Goal: Transaction & Acquisition: Purchase product/service

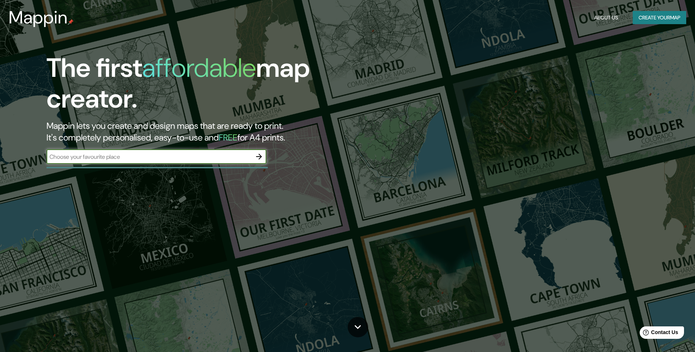
click at [170, 161] on input "text" at bounding box center [149, 157] width 205 height 8
type input "[GEOGRAPHIC_DATA]"
click at [260, 158] on icon "button" at bounding box center [259, 157] width 6 height 6
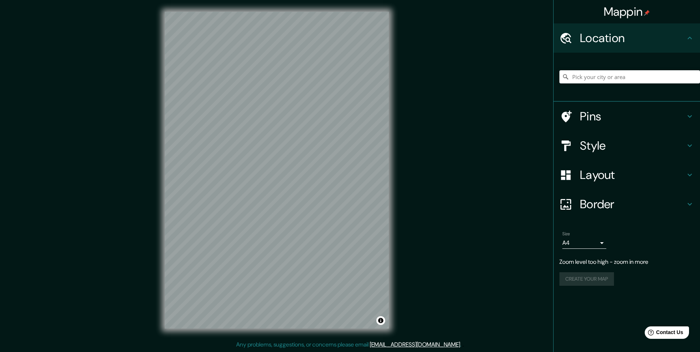
click at [674, 37] on h4 "Location" at bounding box center [632, 38] width 105 height 15
click at [695, 34] on div "Location" at bounding box center [627, 37] width 146 height 29
click at [649, 78] on input "Pick your city or area" at bounding box center [630, 76] width 141 height 13
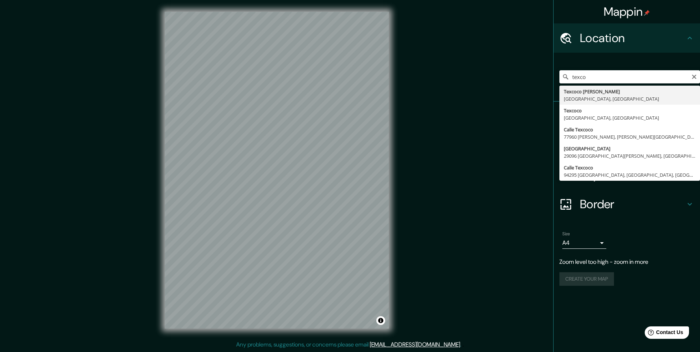
type input "Texcoco de Mora, Mexico, Mexico"
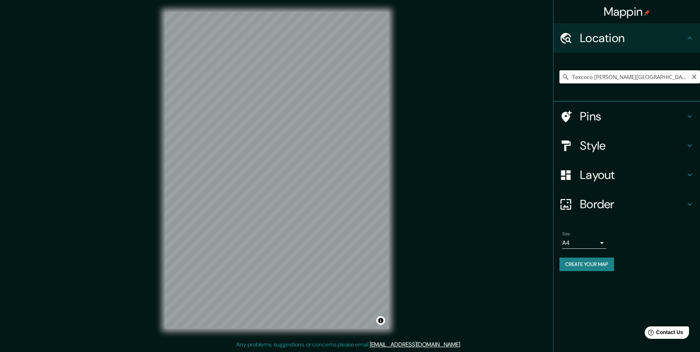
click at [657, 79] on input "Texcoco de Mora, Mexico, Mexico" at bounding box center [630, 76] width 141 height 13
click at [622, 112] on h4 "Pins" at bounding box center [632, 116] width 105 height 15
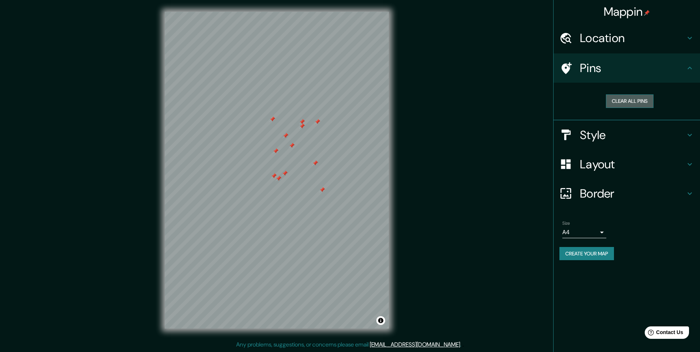
click at [638, 98] on button "Clear all pins" at bounding box center [630, 101] width 48 height 14
click at [656, 61] on h4 "Pins" at bounding box center [632, 68] width 105 height 15
click at [649, 131] on h4 "Style" at bounding box center [632, 135] width 105 height 15
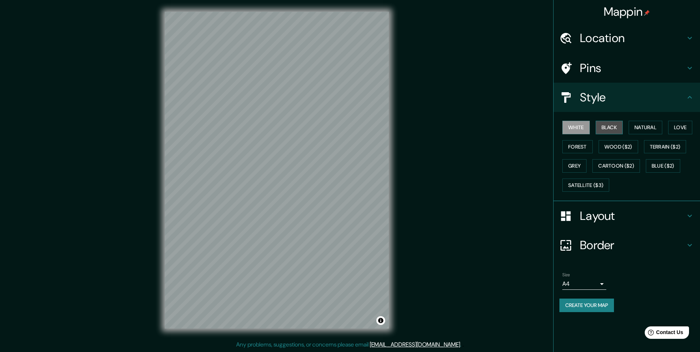
click at [617, 129] on button "Black" at bounding box center [609, 128] width 27 height 14
click at [583, 129] on button "White" at bounding box center [576, 128] width 27 height 14
click at [628, 147] on button "Wood ($2)" at bounding box center [619, 147] width 40 height 14
click at [582, 147] on button "Forest" at bounding box center [578, 147] width 30 height 14
click at [682, 146] on button "Terrain ($2)" at bounding box center [665, 147] width 42 height 14
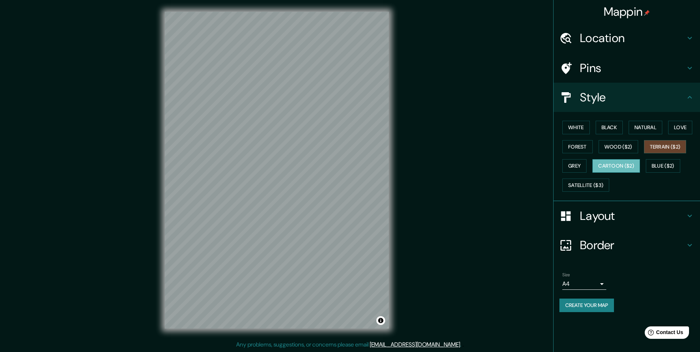
click at [631, 164] on button "Cartoon ($2)" at bounding box center [617, 166] width 48 height 14
click at [581, 166] on button "Grey" at bounding box center [575, 166] width 24 height 14
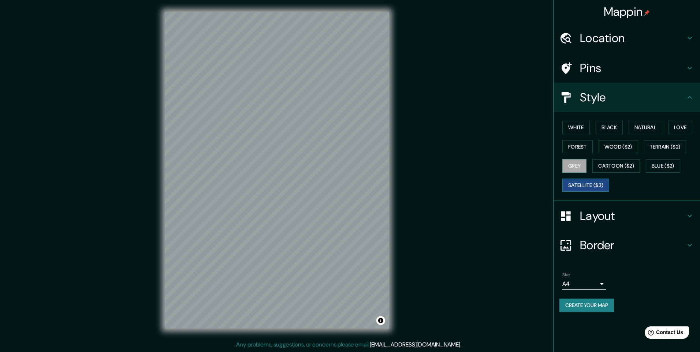
click at [586, 187] on button "Satellite ($3)" at bounding box center [586, 186] width 47 height 14
click at [666, 165] on button "Blue ($2)" at bounding box center [663, 166] width 34 height 14
click at [617, 125] on button "Black" at bounding box center [609, 128] width 27 height 14
click at [576, 126] on button "White" at bounding box center [576, 128] width 27 height 14
click at [633, 218] on h4 "Layout" at bounding box center [632, 216] width 105 height 15
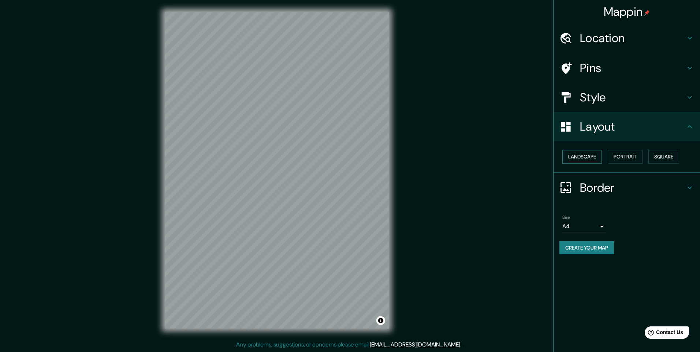
click at [595, 158] on button "Landscape" at bounding box center [583, 157] width 40 height 14
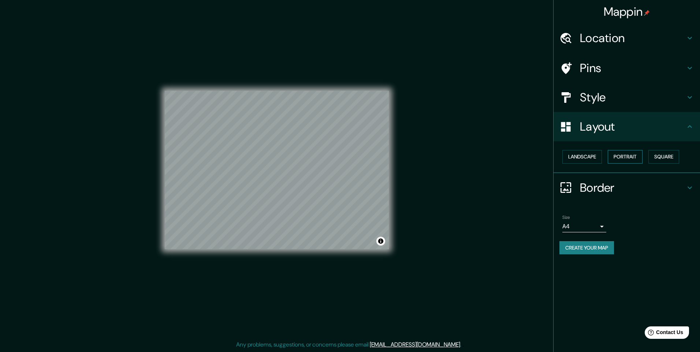
click at [627, 153] on button "Portrait" at bounding box center [625, 157] width 35 height 14
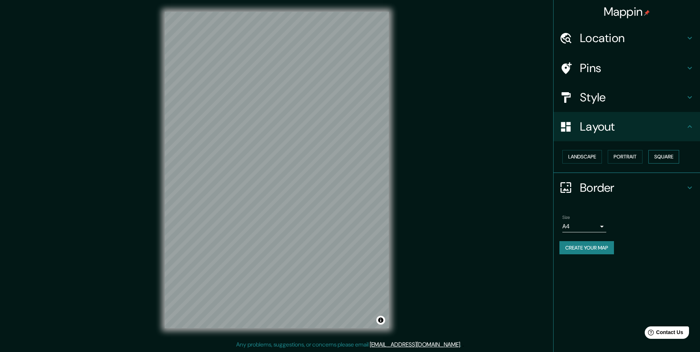
click at [667, 156] on button "Square" at bounding box center [664, 157] width 31 height 14
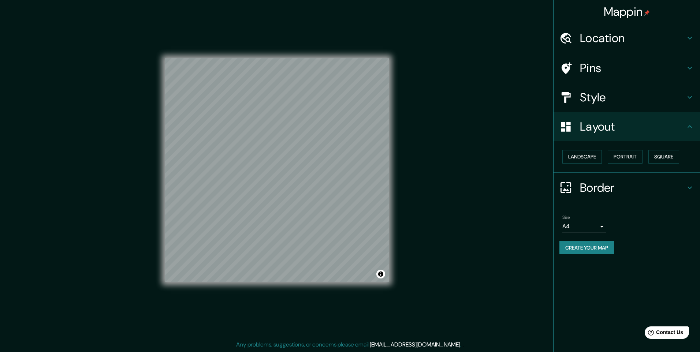
click at [633, 191] on h4 "Border" at bounding box center [632, 188] width 105 height 15
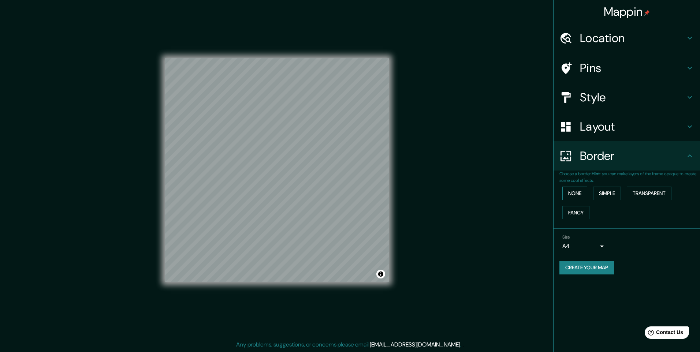
click at [580, 192] on button "None" at bounding box center [575, 194] width 25 height 14
drag, startPoint x: 608, startPoint y: 190, endPoint x: 639, endPoint y: 193, distance: 31.3
click at [608, 190] on button "Simple" at bounding box center [607, 194] width 28 height 14
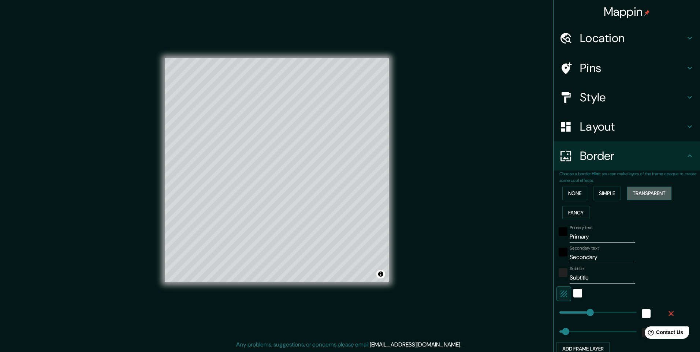
click at [655, 196] on button "Transparent" at bounding box center [649, 194] width 45 height 14
click at [606, 192] on button "Simple" at bounding box center [607, 194] width 28 height 14
click at [583, 193] on div "None Simple Transparent Fancy" at bounding box center [630, 203] width 141 height 38
drag, startPoint x: 577, startPoint y: 213, endPoint x: 561, endPoint y: 191, distance: 26.7
click at [576, 213] on button "Fancy" at bounding box center [576, 213] width 27 height 14
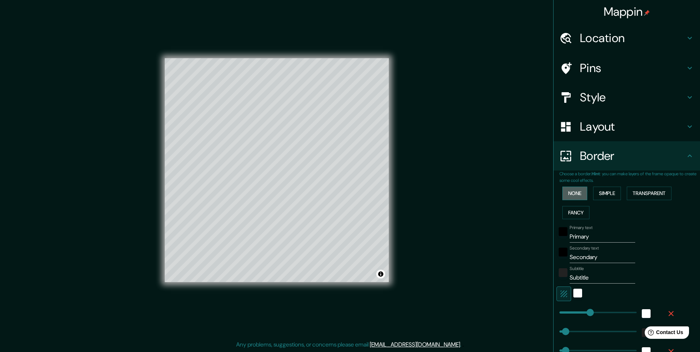
click at [567, 191] on button "None" at bounding box center [575, 194] width 25 height 14
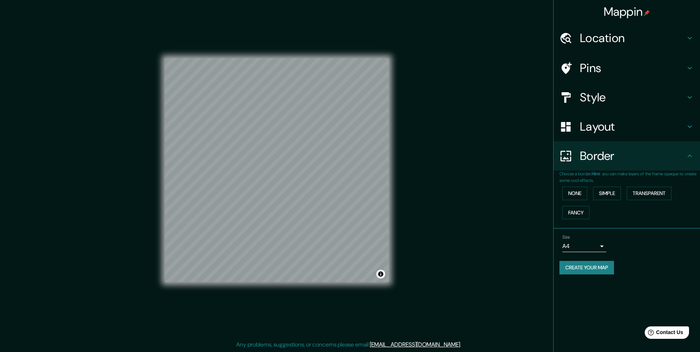
click at [594, 245] on body "Mappin Location [GEOGRAPHIC_DATA][PERSON_NAME], [GEOGRAPHIC_DATA], [GEOGRAPHIC_…" at bounding box center [350, 176] width 700 height 352
click at [590, 274] on li "A3" at bounding box center [585, 274] width 44 height 13
click at [595, 245] on body "Mappin Location Texcoco de Mora, Mexico, Mexico Pins Style Layout Border Choose…" at bounding box center [350, 176] width 700 height 352
click at [593, 254] on ul "A4 A3 A1 ($2.50)" at bounding box center [585, 274] width 44 height 45
click at [595, 265] on li "A4" at bounding box center [585, 261] width 44 height 13
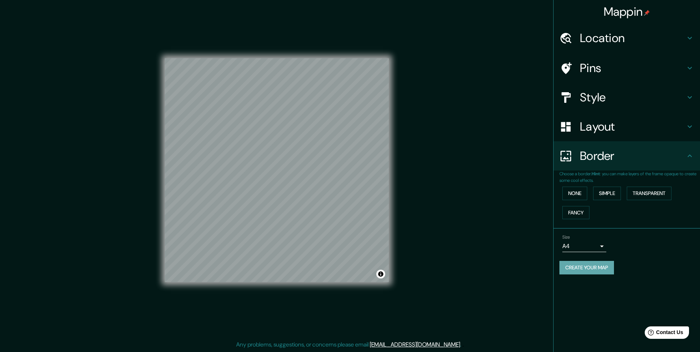
click at [599, 268] on button "Create your map" at bounding box center [587, 268] width 55 height 14
click at [584, 272] on div "Create your map" at bounding box center [627, 268] width 135 height 14
click at [595, 246] on body "Mappin Location [GEOGRAPHIC_DATA][PERSON_NAME], [GEOGRAPHIC_DATA], [GEOGRAPHIC_…" at bounding box center [350, 176] width 700 height 352
click at [589, 277] on li "A3" at bounding box center [585, 274] width 44 height 13
click at [600, 244] on body "Mappin Location Texcoco de Mora, Mexico, Mexico Pins Style Layout Border Choose…" at bounding box center [350, 176] width 700 height 352
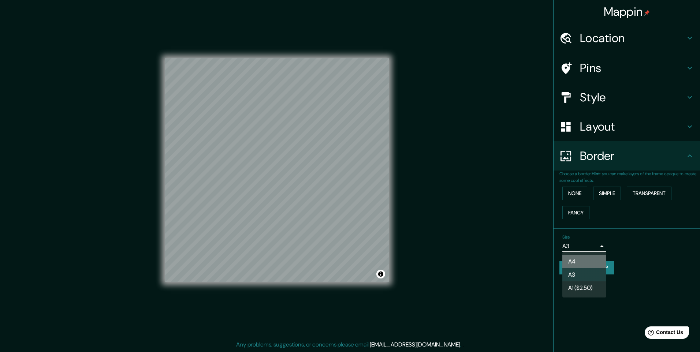
click at [595, 264] on li "A4" at bounding box center [585, 261] width 44 height 13
type input "single"
click at [598, 268] on button "Create your map" at bounding box center [587, 268] width 55 height 14
click at [598, 267] on div "Create your map" at bounding box center [627, 268] width 135 height 14
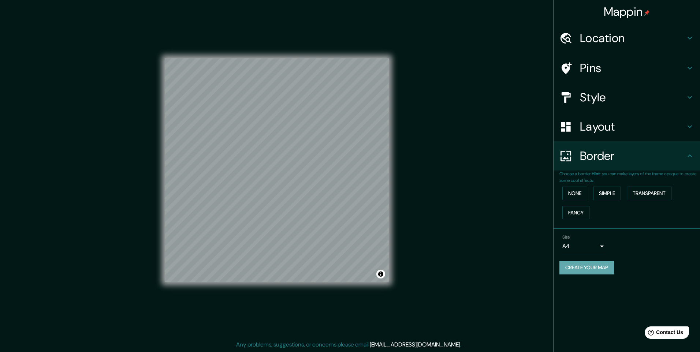
click at [590, 265] on button "Create your map" at bounding box center [587, 268] width 55 height 14
click at [585, 268] on div "Create your map" at bounding box center [627, 268] width 135 height 14
click at [586, 268] on div "Create your map" at bounding box center [627, 268] width 135 height 14
click at [567, 267] on button "Create your map" at bounding box center [587, 268] width 55 height 14
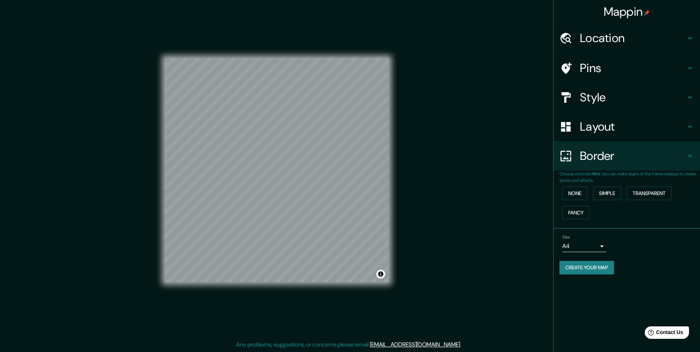
click at [412, 163] on div "Mappin Location [GEOGRAPHIC_DATA][PERSON_NAME], [GEOGRAPHIC_DATA], [GEOGRAPHIC_…" at bounding box center [350, 176] width 700 height 352
click at [604, 267] on button "Create your map" at bounding box center [587, 268] width 55 height 14
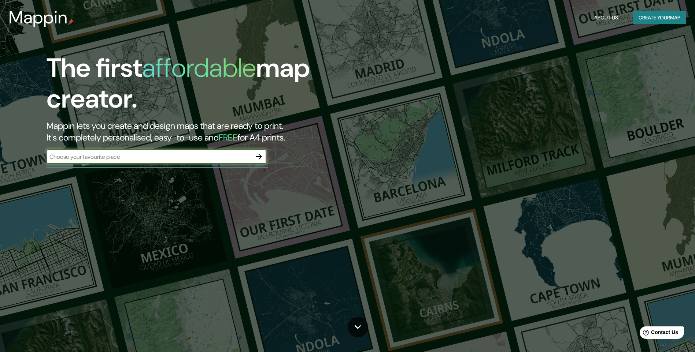
click at [259, 157] on icon "button" at bounding box center [259, 157] width 6 height 6
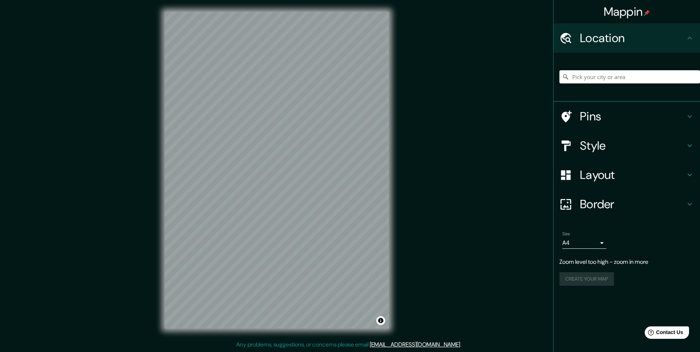
click at [405, 148] on div "Mappin Location Pins Style Layout Border Choose a border. Hint : you can make l…" at bounding box center [350, 176] width 700 height 352
click at [0, 86] on html "Mappin Location Pins Style Layout Border Choose a border. Hint : you can make l…" at bounding box center [350, 176] width 700 height 352
click at [625, 76] on input "Pick your city or area" at bounding box center [630, 76] width 141 height 13
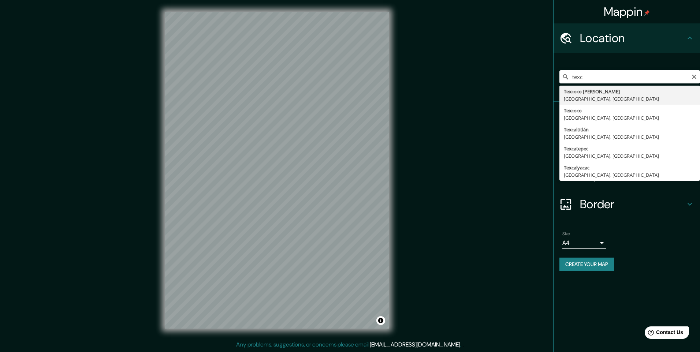
type input "Texcoco de Mora, Mexico, Mexico"
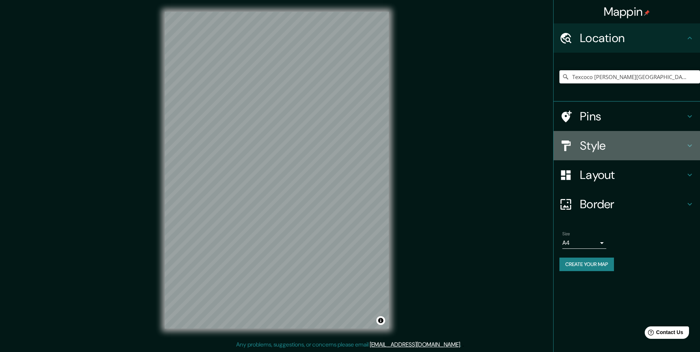
click at [610, 150] on h4 "Style" at bounding box center [632, 145] width 105 height 15
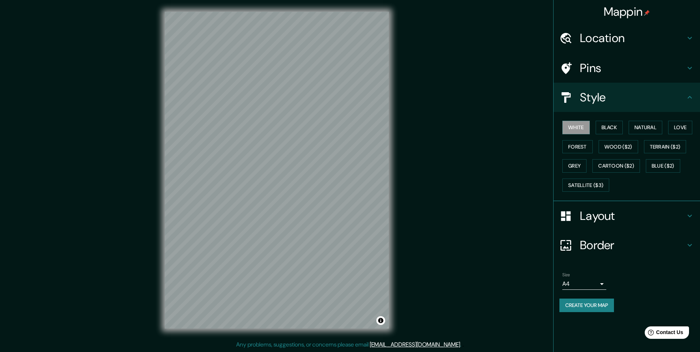
click at [615, 68] on h4 "Pins" at bounding box center [632, 68] width 105 height 15
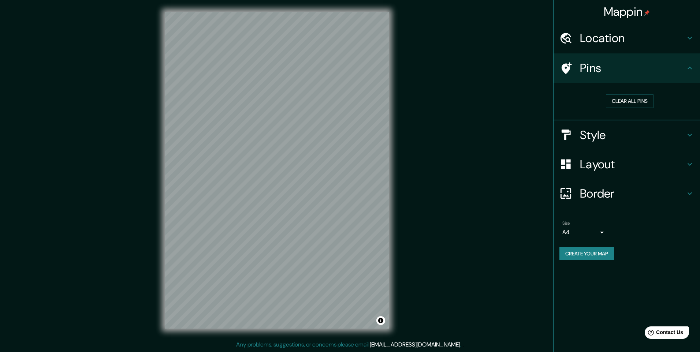
click at [619, 67] on h4 "Pins" at bounding box center [632, 68] width 105 height 15
click at [617, 145] on div "Style" at bounding box center [627, 134] width 146 height 29
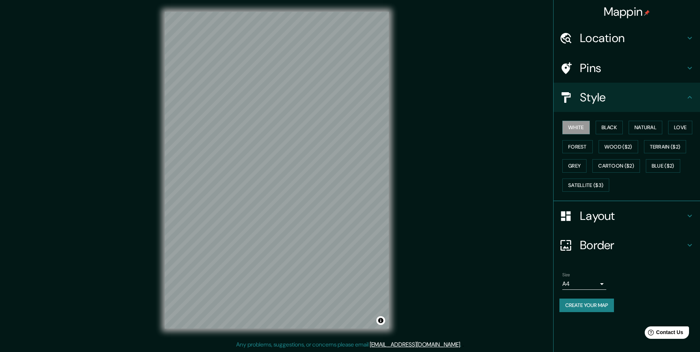
click at [626, 226] on div "Layout" at bounding box center [627, 215] width 146 height 29
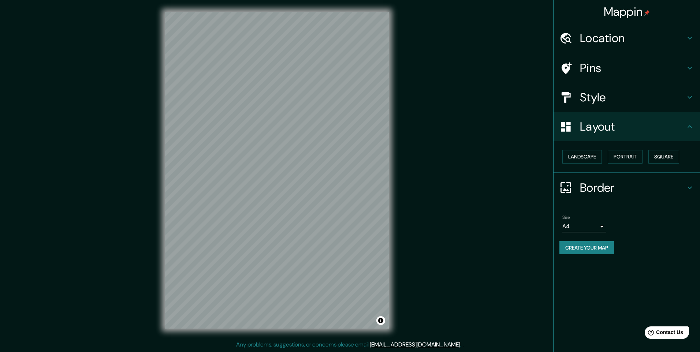
click at [624, 187] on h4 "Border" at bounding box center [632, 188] width 105 height 15
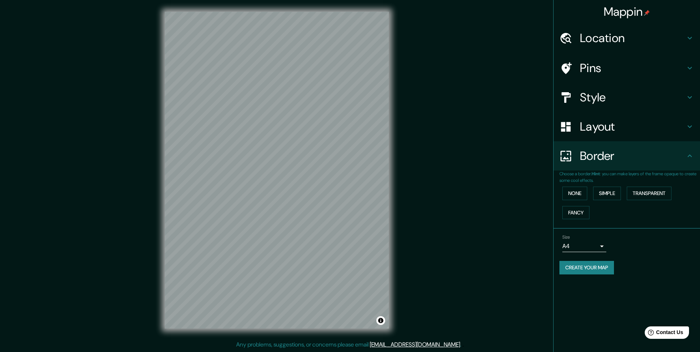
click at [596, 247] on body "Mappin Location Texcoco de Mora, Mexico, Mexico Pins Style Layout Border Choose…" at bounding box center [350, 176] width 700 height 352
click at [591, 272] on li "A3" at bounding box center [585, 274] width 44 height 13
type input "a4"
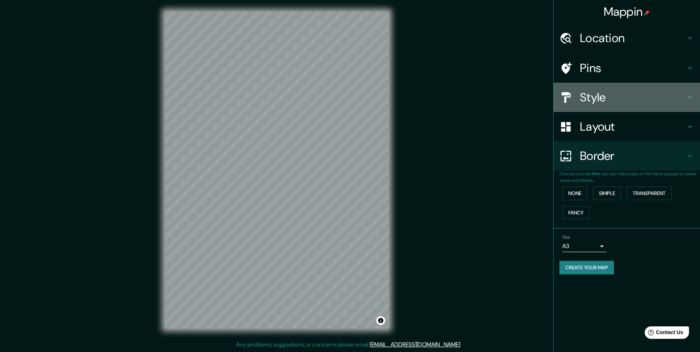
click at [597, 90] on h4 "Style" at bounding box center [632, 97] width 105 height 15
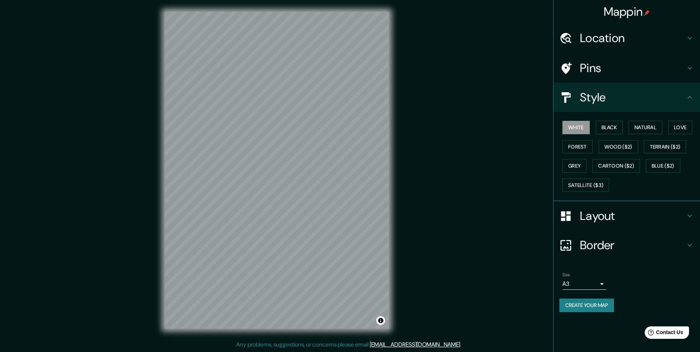
click at [601, 71] on h4 "Pins" at bounding box center [632, 68] width 105 height 15
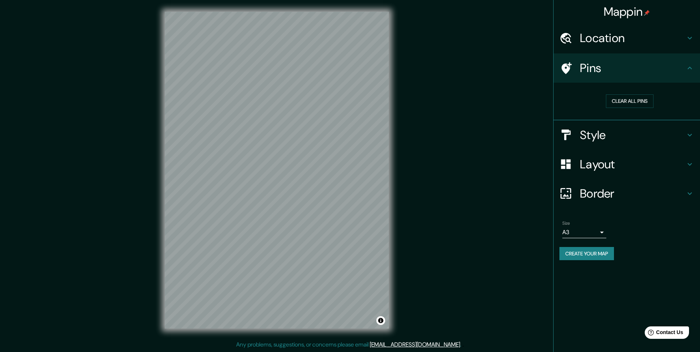
click at [605, 142] on h4 "Style" at bounding box center [632, 135] width 105 height 15
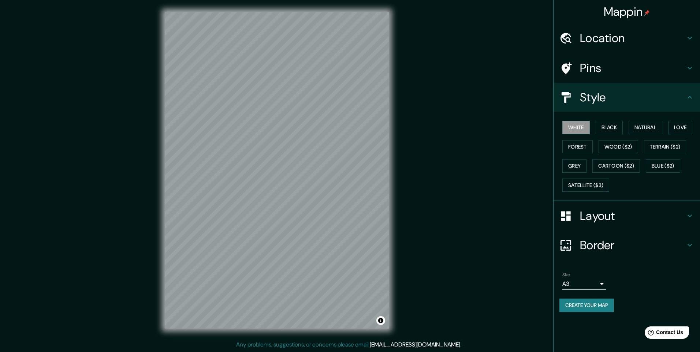
click at [600, 154] on div "White Black Natural Love Forest Wood ($2) Terrain ($2) Grey Cartoon ($2) Blue (…" at bounding box center [630, 156] width 141 height 77
click at [620, 151] on button "Wood ($2)" at bounding box center [619, 147] width 40 height 14
click at [580, 133] on button "White" at bounding box center [576, 128] width 27 height 14
click at [597, 213] on h4 "Layout" at bounding box center [632, 216] width 105 height 15
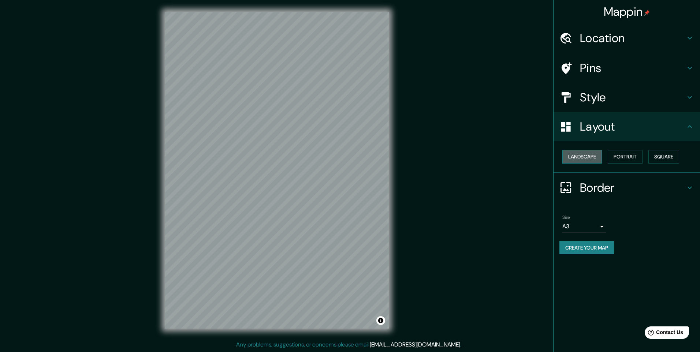
click at [589, 156] on button "Landscape" at bounding box center [583, 157] width 40 height 14
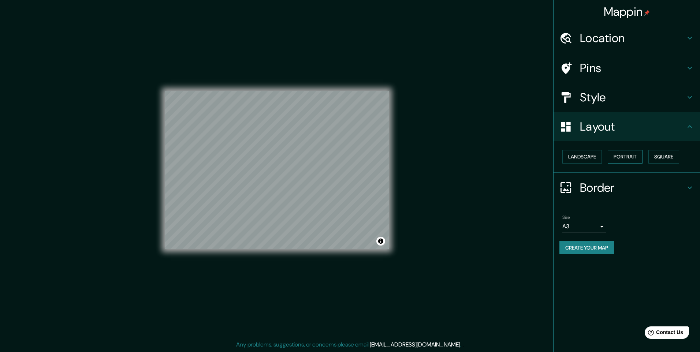
click at [628, 156] on button "Portrait" at bounding box center [625, 157] width 35 height 14
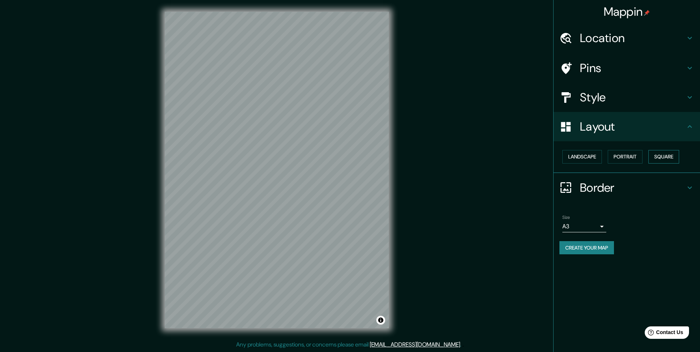
click at [666, 157] on button "Square" at bounding box center [664, 157] width 31 height 14
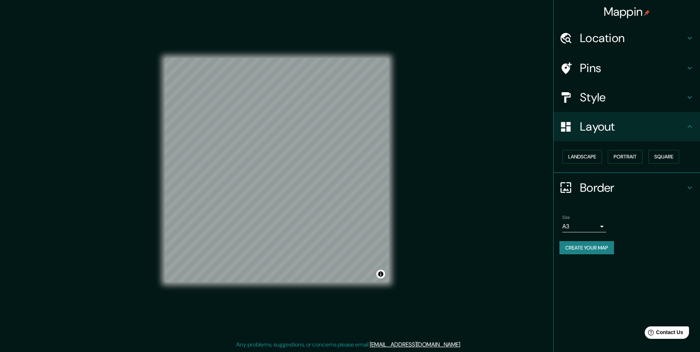
click at [599, 246] on button "Create your map" at bounding box center [587, 248] width 55 height 14
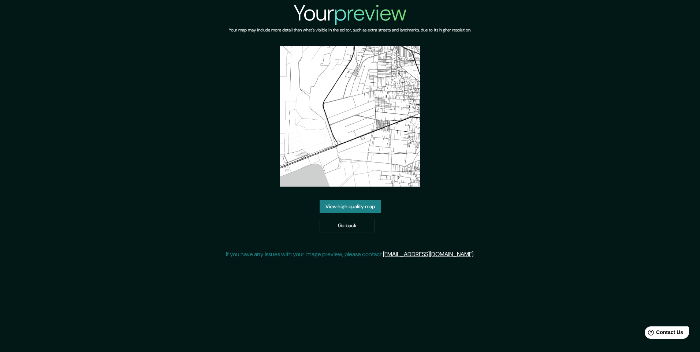
click at [364, 207] on link "View high quality map" at bounding box center [350, 207] width 61 height 14
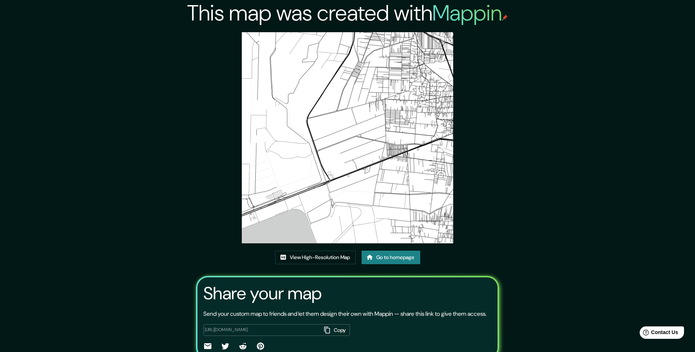
click at [399, 258] on link "Go to homepage" at bounding box center [390, 258] width 59 height 14
click at [322, 259] on link "View High-Resolution Map" at bounding box center [315, 258] width 81 height 14
click at [347, 174] on img at bounding box center [347, 137] width 211 height 211
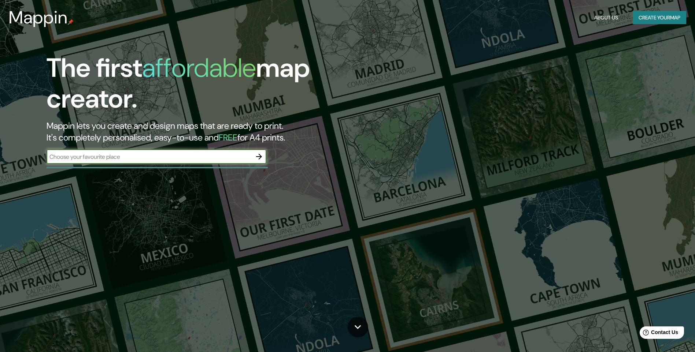
click at [259, 158] on icon "button" at bounding box center [259, 156] width 9 height 9
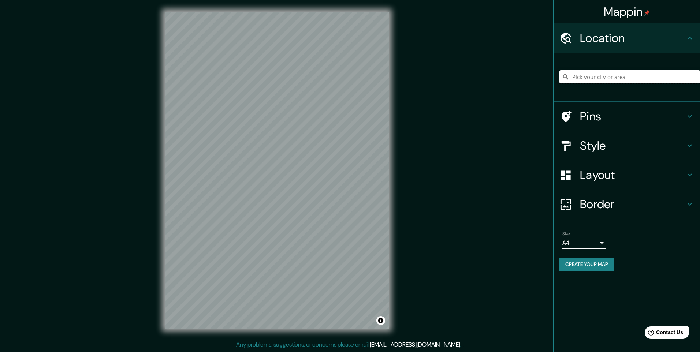
click at [660, 76] on input "Pick your city or area" at bounding box center [630, 76] width 141 height 13
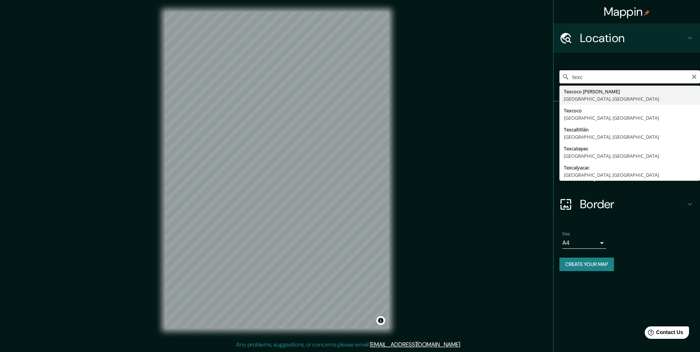
type input "Texcoco [PERSON_NAME][GEOGRAPHIC_DATA], [GEOGRAPHIC_DATA], [GEOGRAPHIC_DATA]"
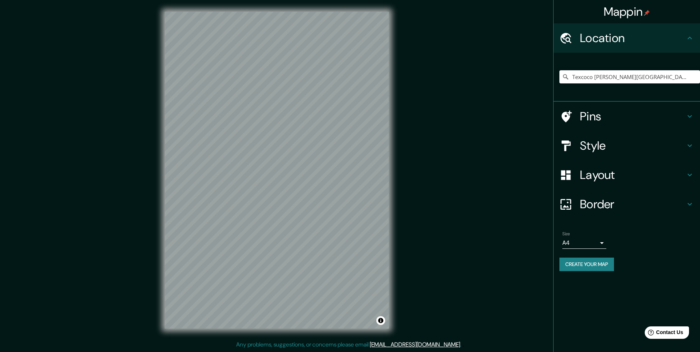
click at [412, 93] on div "Mappin Location [GEOGRAPHIC_DATA][PERSON_NAME], [GEOGRAPHIC_DATA], [GEOGRAPHIC_…" at bounding box center [350, 176] width 700 height 352
click at [429, 95] on div "Mappin Location [GEOGRAPHIC_DATA][PERSON_NAME], [GEOGRAPHIC_DATA], [GEOGRAPHIC_…" at bounding box center [350, 176] width 700 height 352
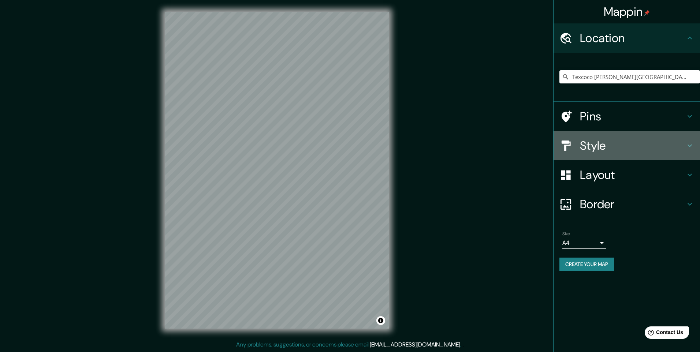
click at [639, 142] on h4 "Style" at bounding box center [632, 145] width 105 height 15
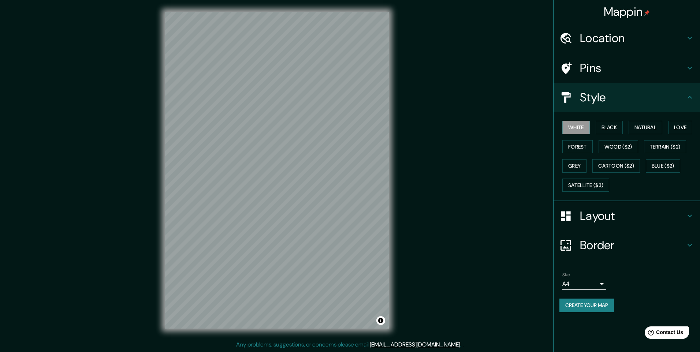
click at [626, 221] on h4 "Layout" at bounding box center [632, 216] width 105 height 15
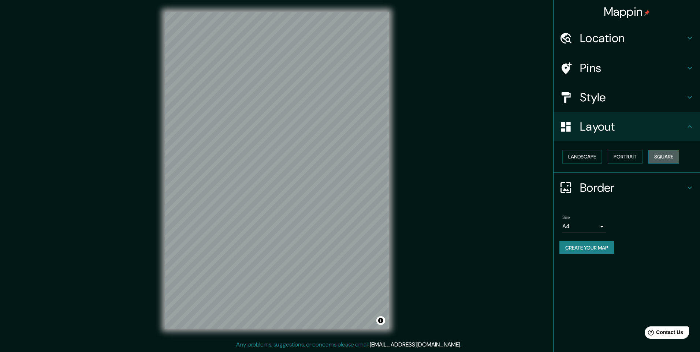
click at [670, 152] on button "Square" at bounding box center [664, 157] width 31 height 14
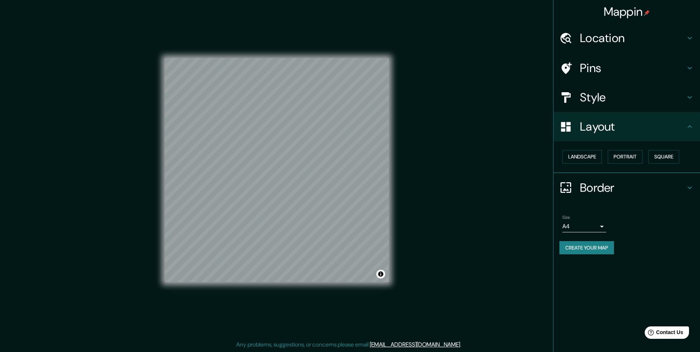
click at [587, 244] on button "Create your map" at bounding box center [587, 248] width 55 height 14
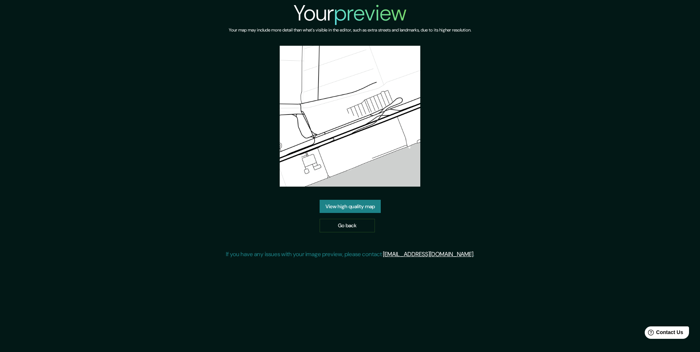
click at [361, 203] on link "View high quality map" at bounding box center [350, 207] width 61 height 14
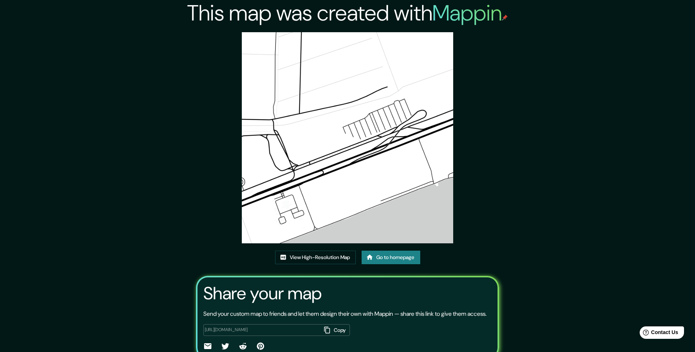
click at [318, 118] on img at bounding box center [347, 137] width 211 height 211
